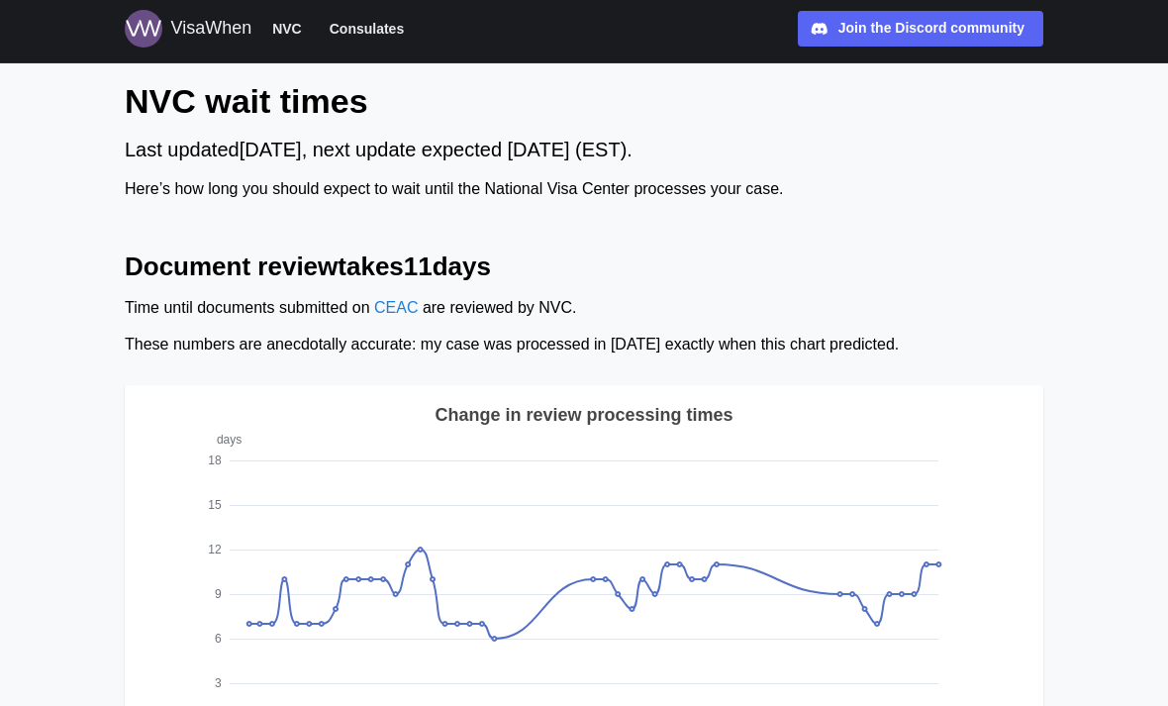
click at [389, 33] on span "Consulates" at bounding box center [367, 29] width 74 height 24
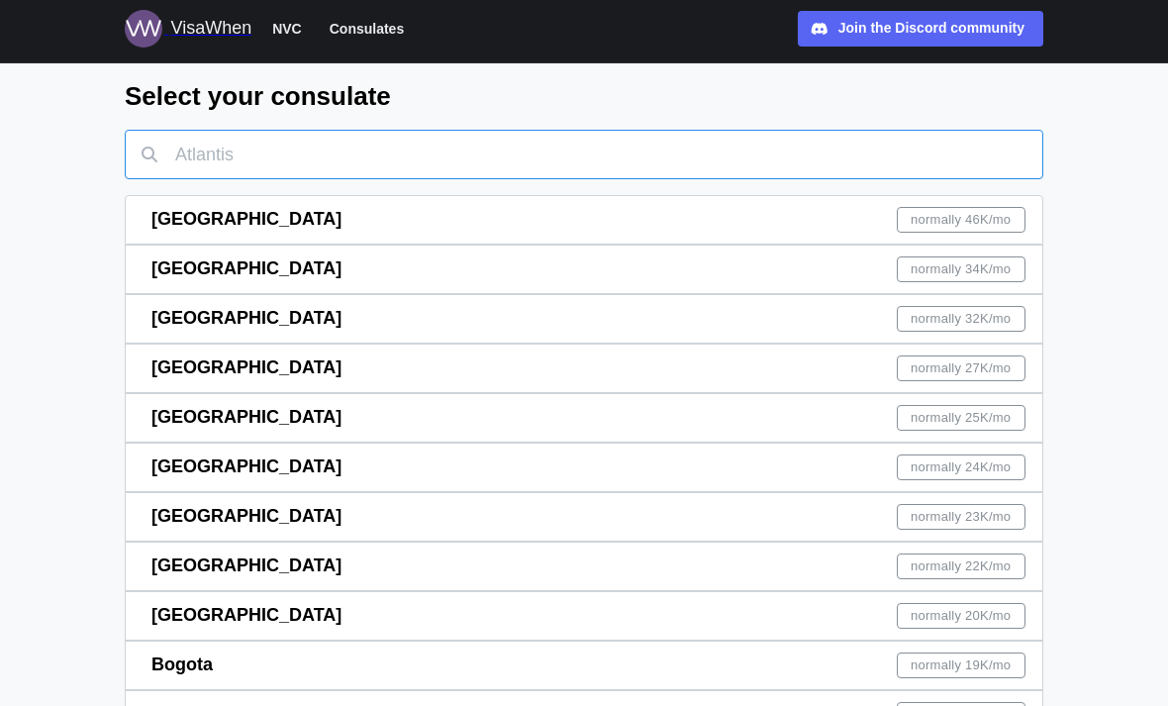
click at [732, 139] on input "text" at bounding box center [584, 154] width 918 height 49
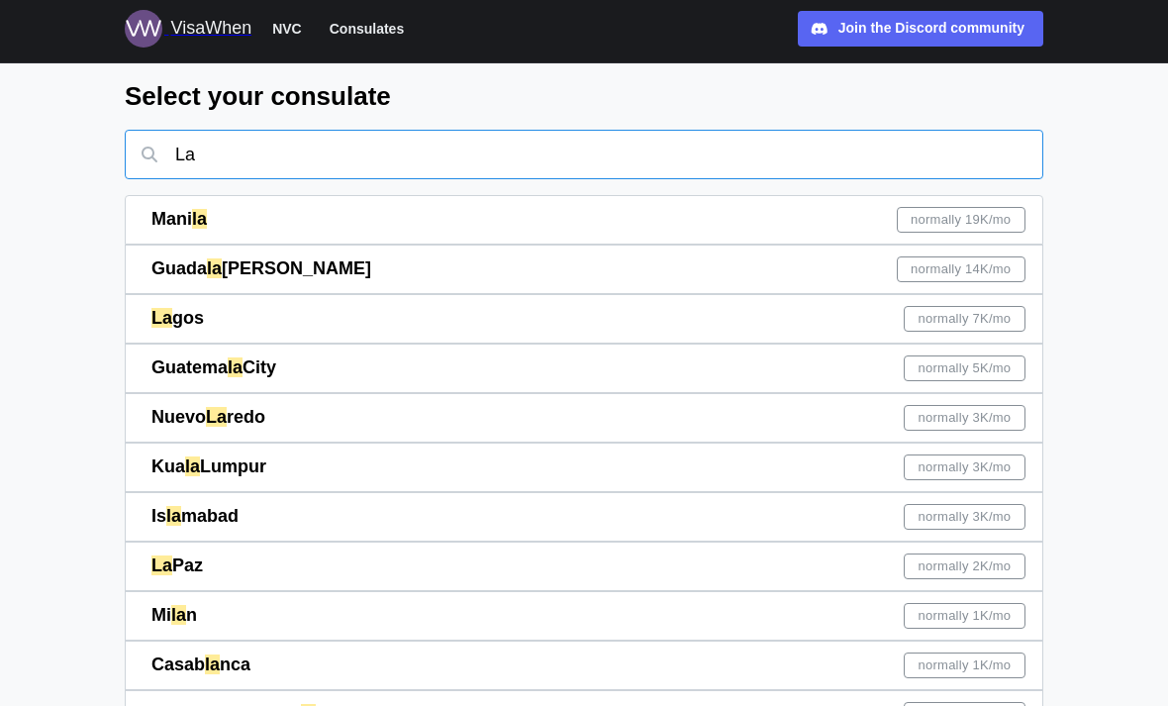
type input "Lag"
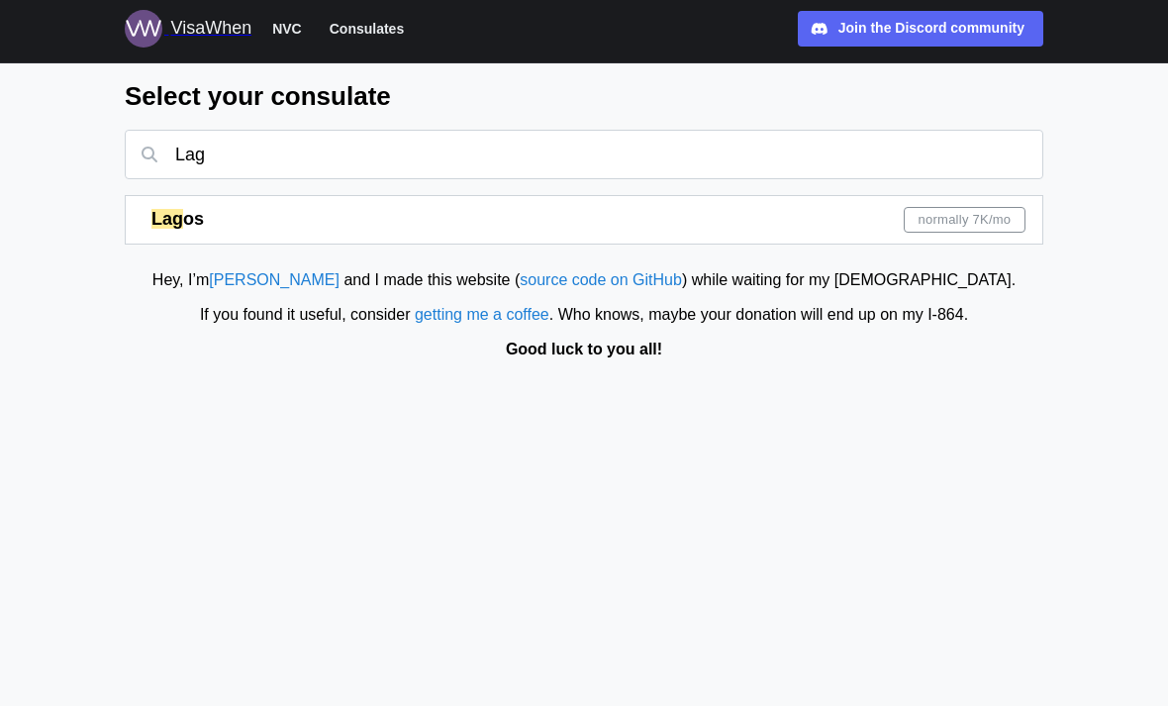
click at [788, 221] on div "Lag os normally 7K /mo" at bounding box center [588, 220] width 874 height 48
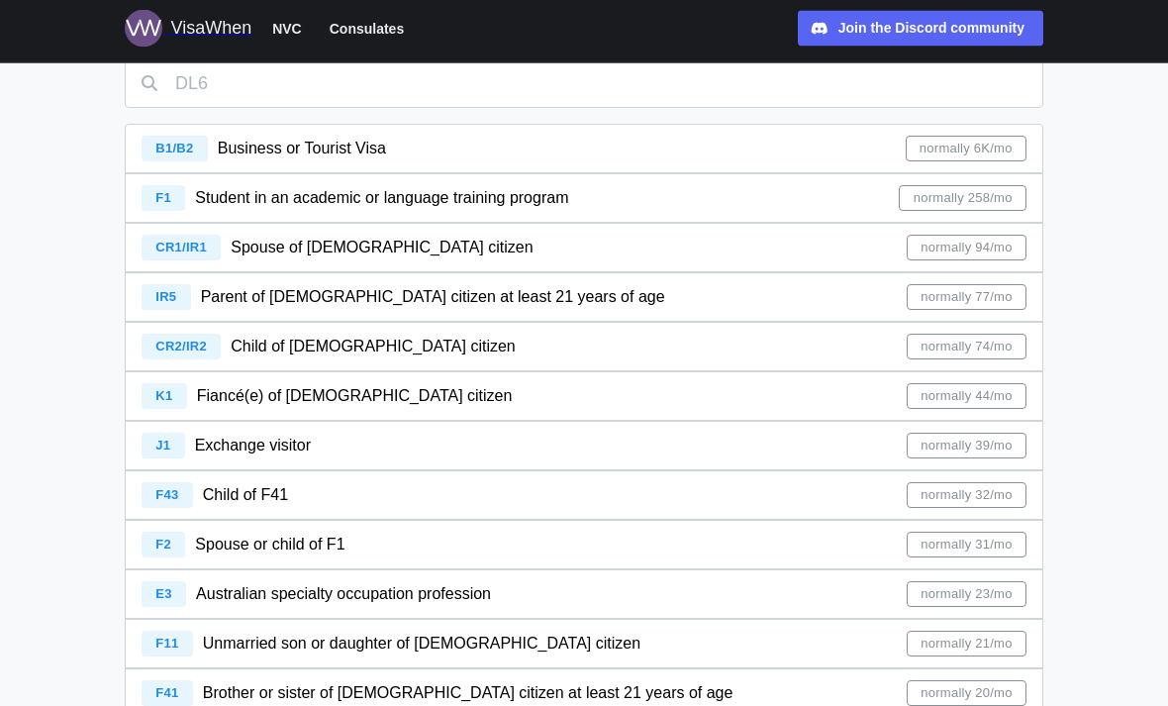
scroll to position [108, 0]
click at [638, 290] on div "IR5 Parent of U.S. citizen at least 21 years of age normally 77/mo" at bounding box center [584, 297] width 885 height 48
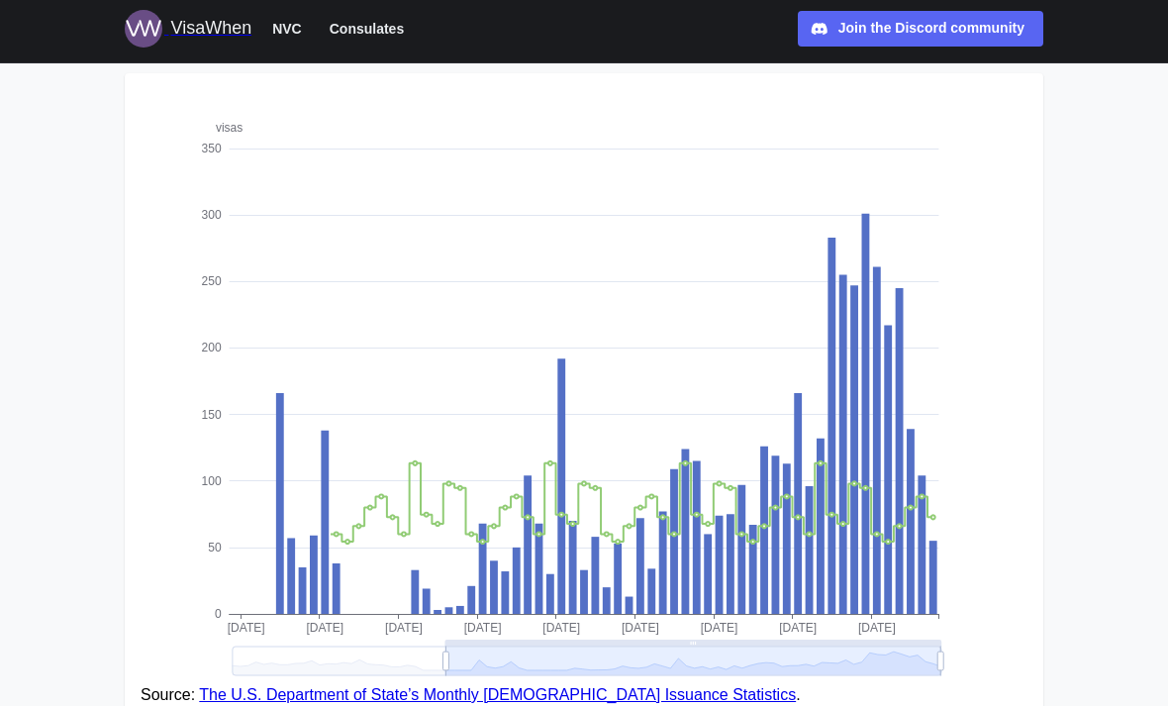
scroll to position [368, 0]
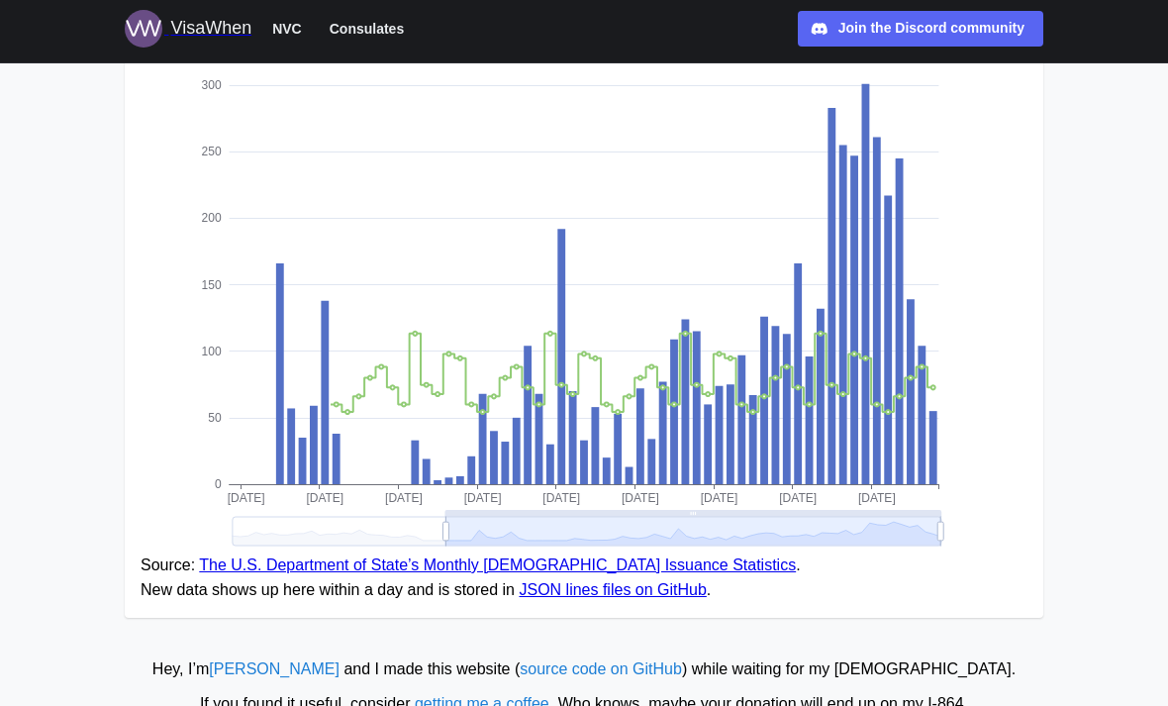
click at [712, 569] on link "The U.S. Department of State’s Monthly [DEMOGRAPHIC_DATA] Issuance Statistics" at bounding box center [497, 564] width 597 height 17
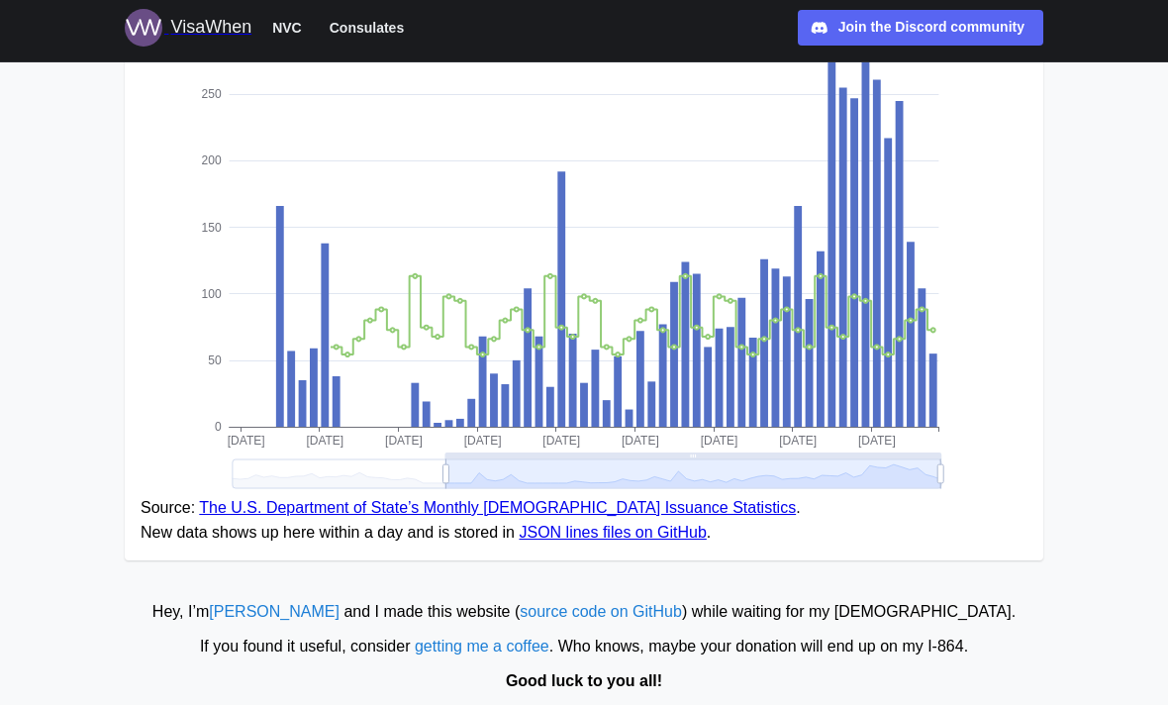
scroll to position [430, 0]
